Goal: Find specific page/section: Find specific page/section

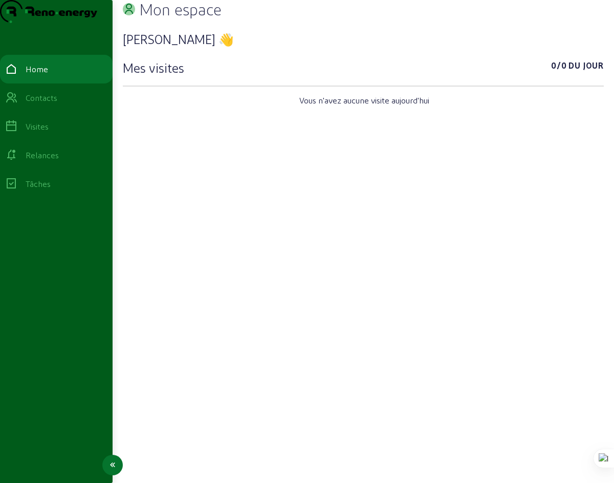
click at [48, 133] on div "Visites" at bounding box center [37, 126] width 23 height 12
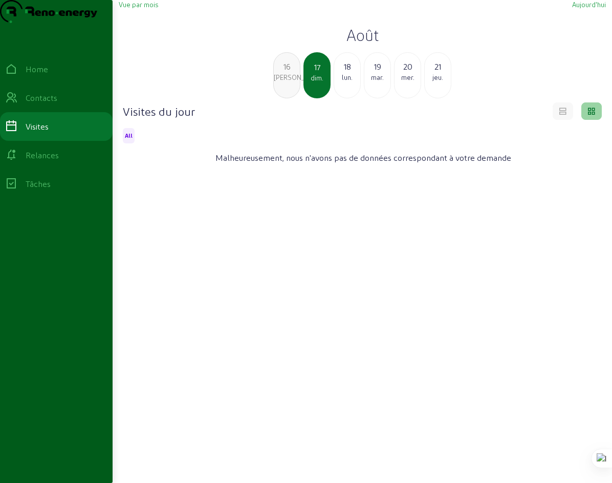
click at [348, 82] on div "lun." at bounding box center [347, 77] width 26 height 9
click at [374, 73] on div "20" at bounding box center [378, 66] width 26 height 12
click at [287, 82] on div "mar." at bounding box center [287, 77] width 26 height 9
